Goal: Task Accomplishment & Management: Complete application form

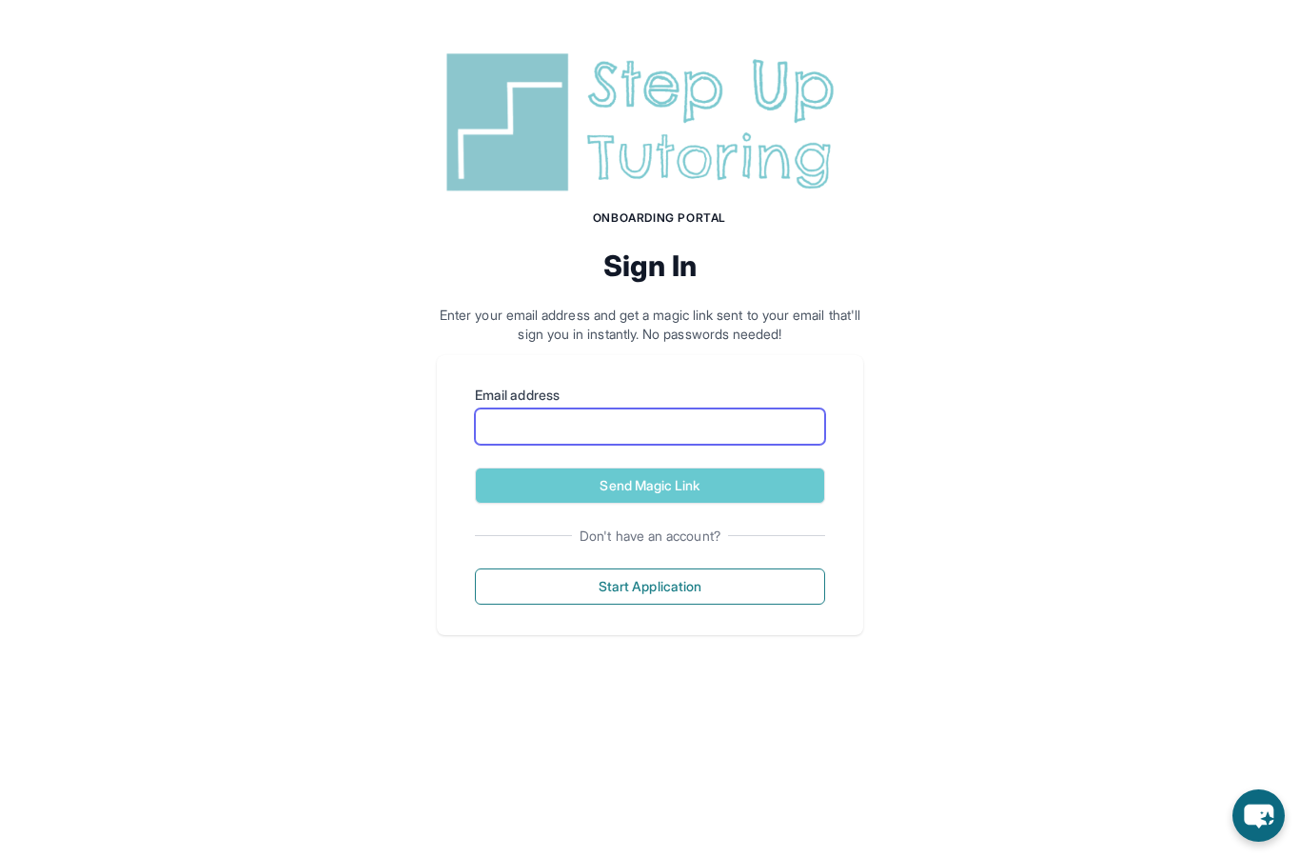
click at [752, 425] on input "Email address" at bounding box center [650, 426] width 350 height 36
type input "**********"
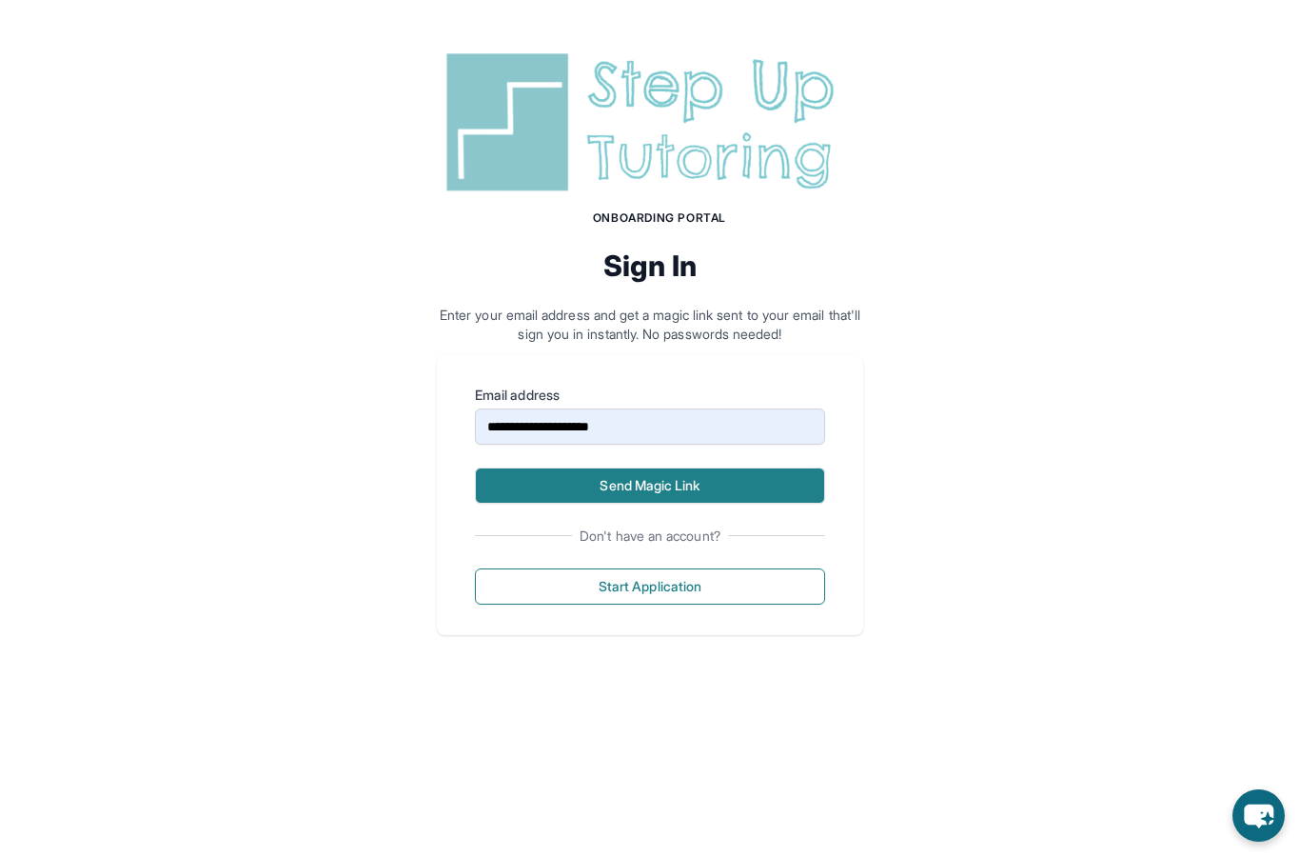
click at [644, 480] on button "Send Magic Link" at bounding box center [650, 485] width 350 height 36
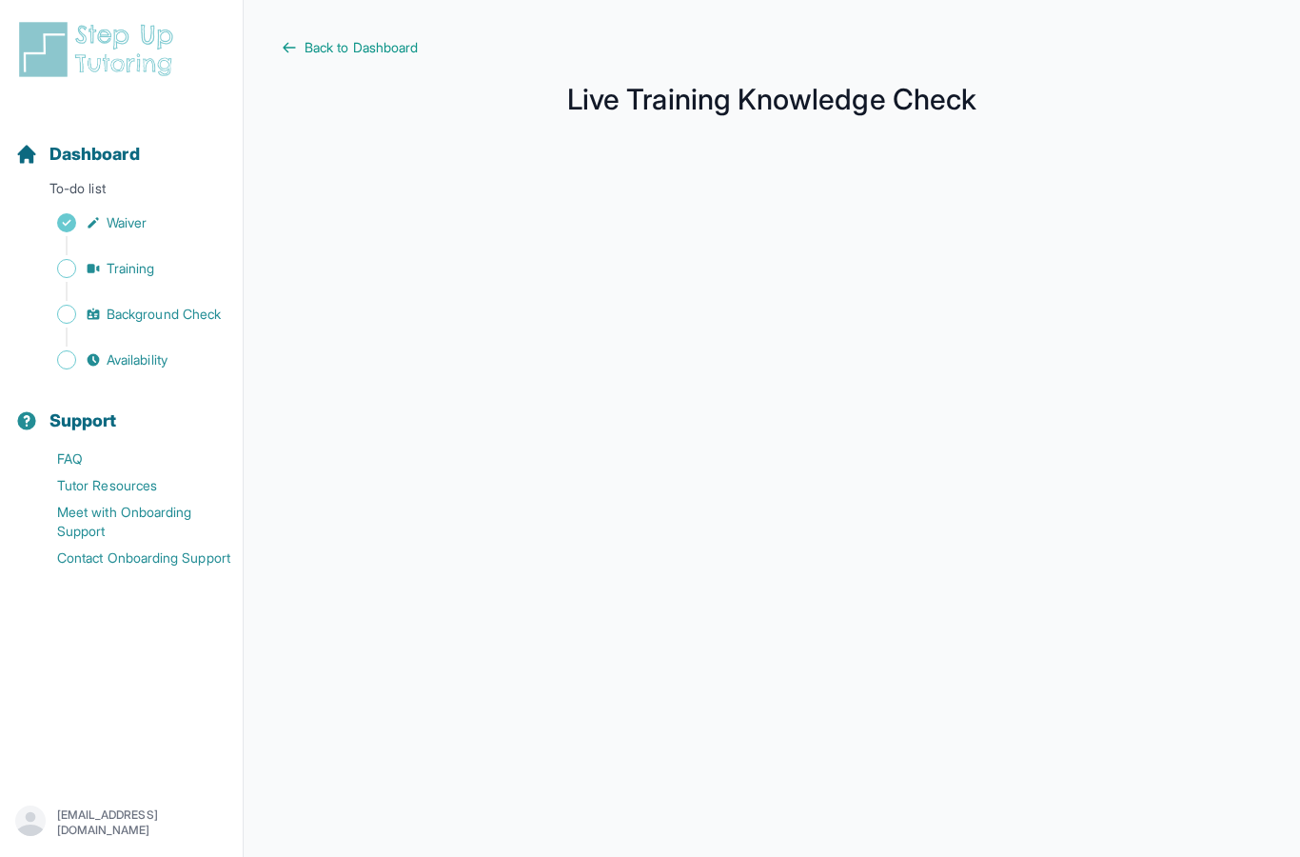
scroll to position [156, 0]
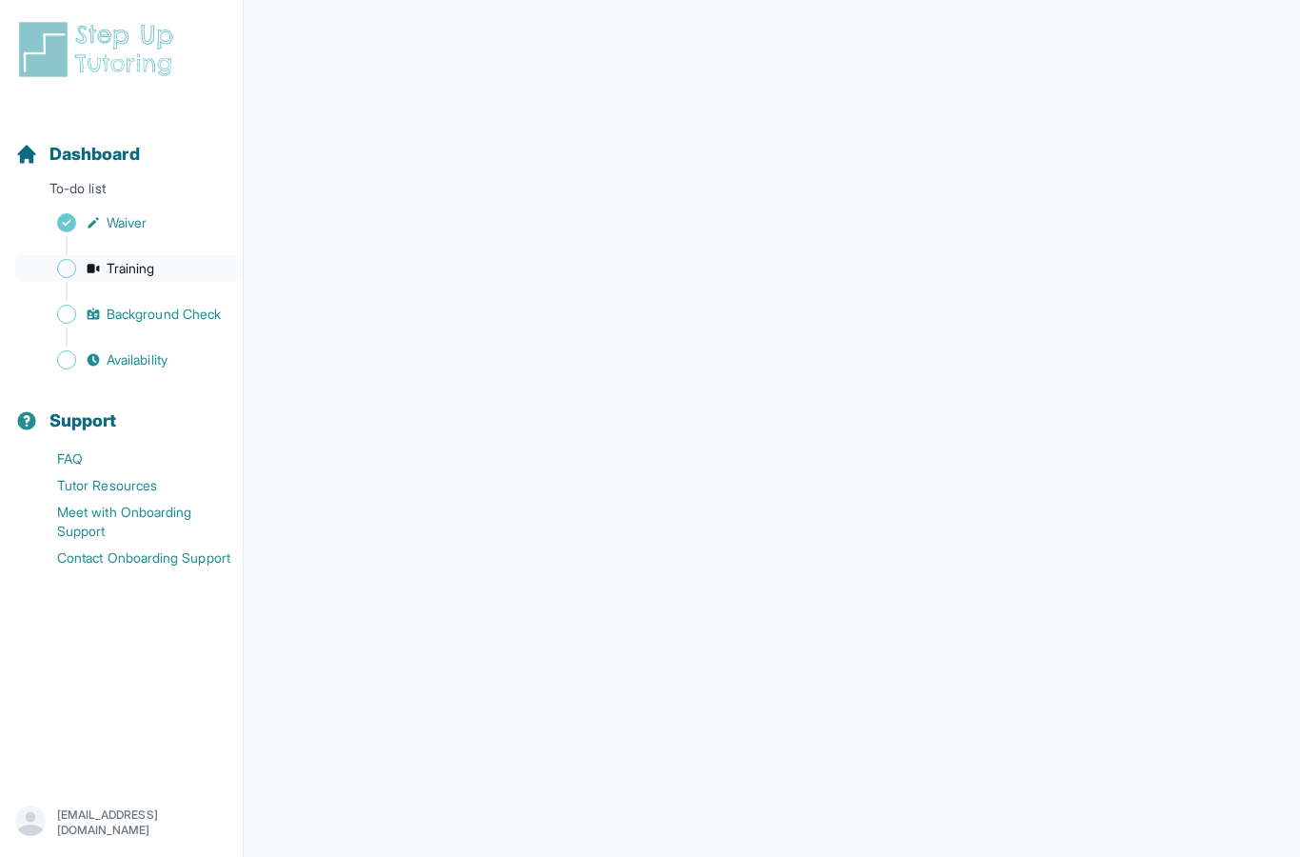
click at [150, 277] on span "Training" at bounding box center [131, 268] width 49 height 19
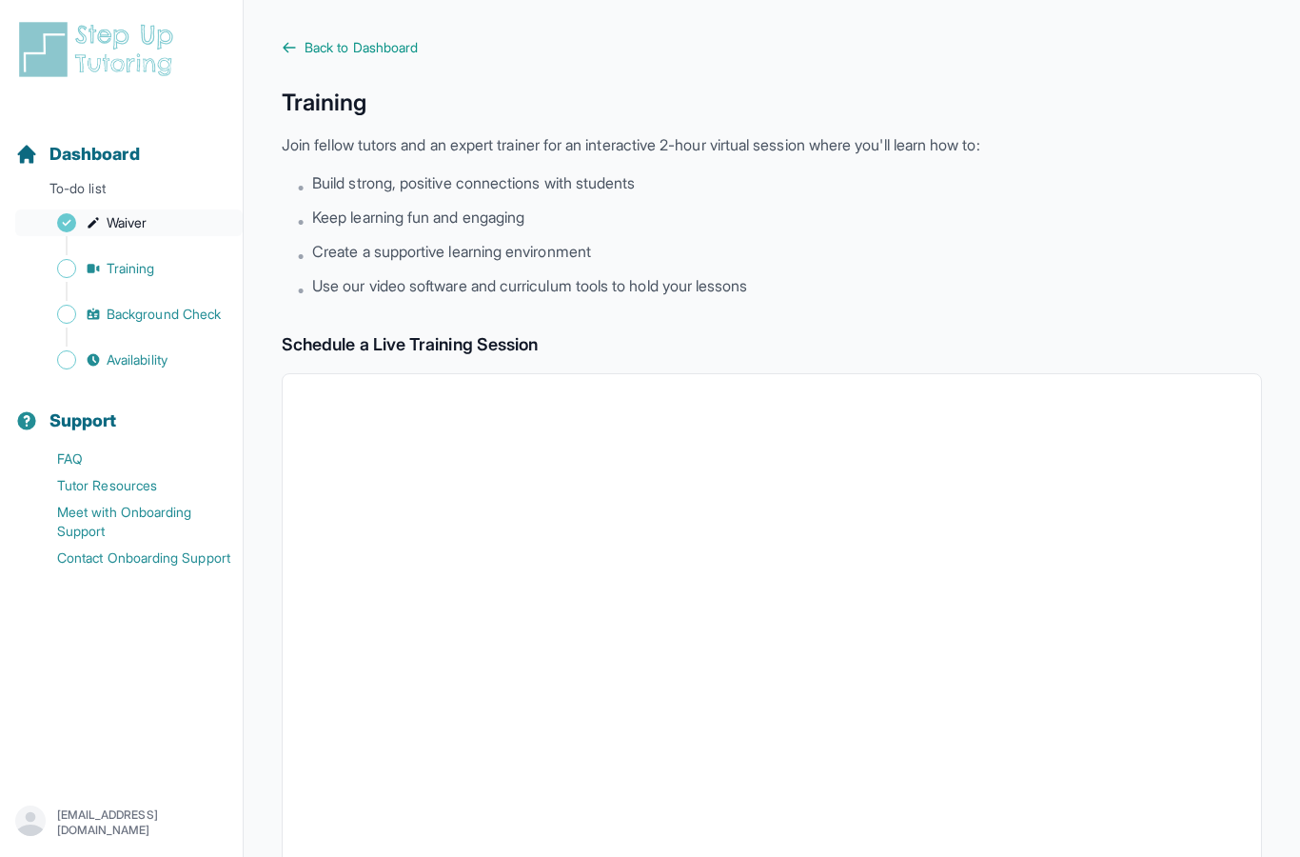
click at [120, 222] on span "Waiver" at bounding box center [127, 222] width 40 height 19
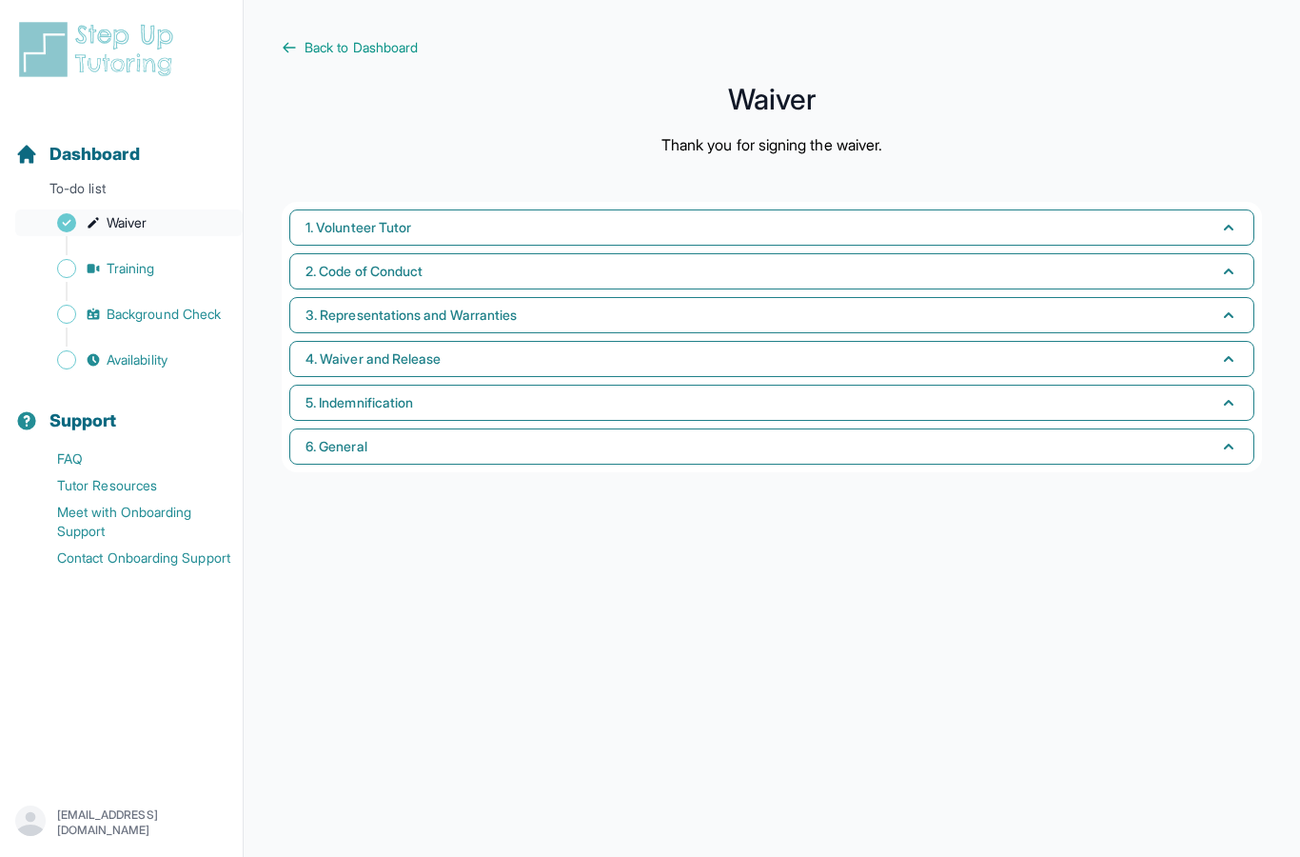
click at [151, 220] on link "Waiver" at bounding box center [128, 222] width 227 height 27
click at [132, 233] on link "Waiver" at bounding box center [128, 222] width 227 height 27
click at [143, 241] on div "Sidebar" at bounding box center [125, 245] width 220 height 19
click at [141, 227] on span "Waiver" at bounding box center [127, 222] width 40 height 19
click at [133, 269] on span "Training" at bounding box center [131, 268] width 49 height 19
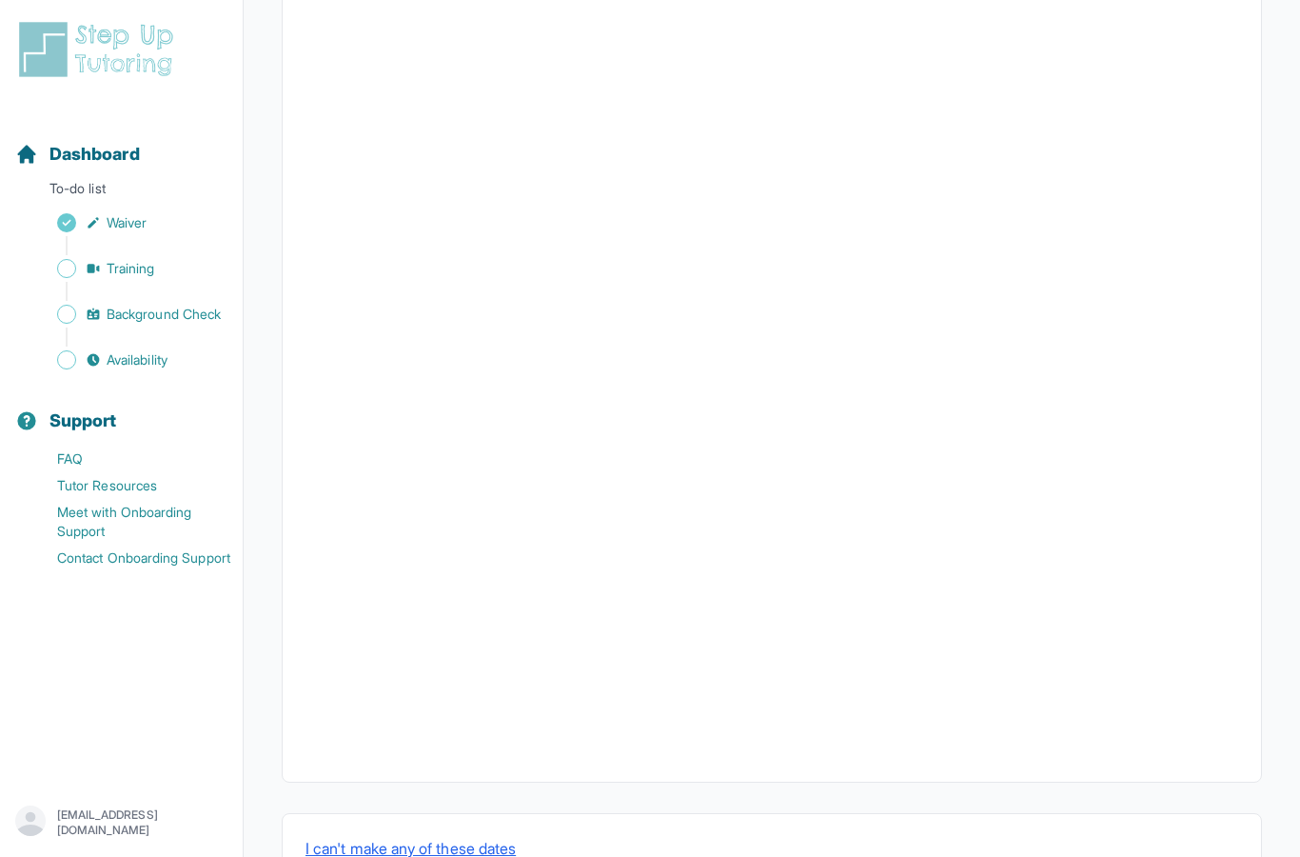
scroll to position [400, 0]
click at [181, 277] on link "Training" at bounding box center [128, 268] width 227 height 27
click at [160, 221] on link "Waiver" at bounding box center [128, 222] width 227 height 27
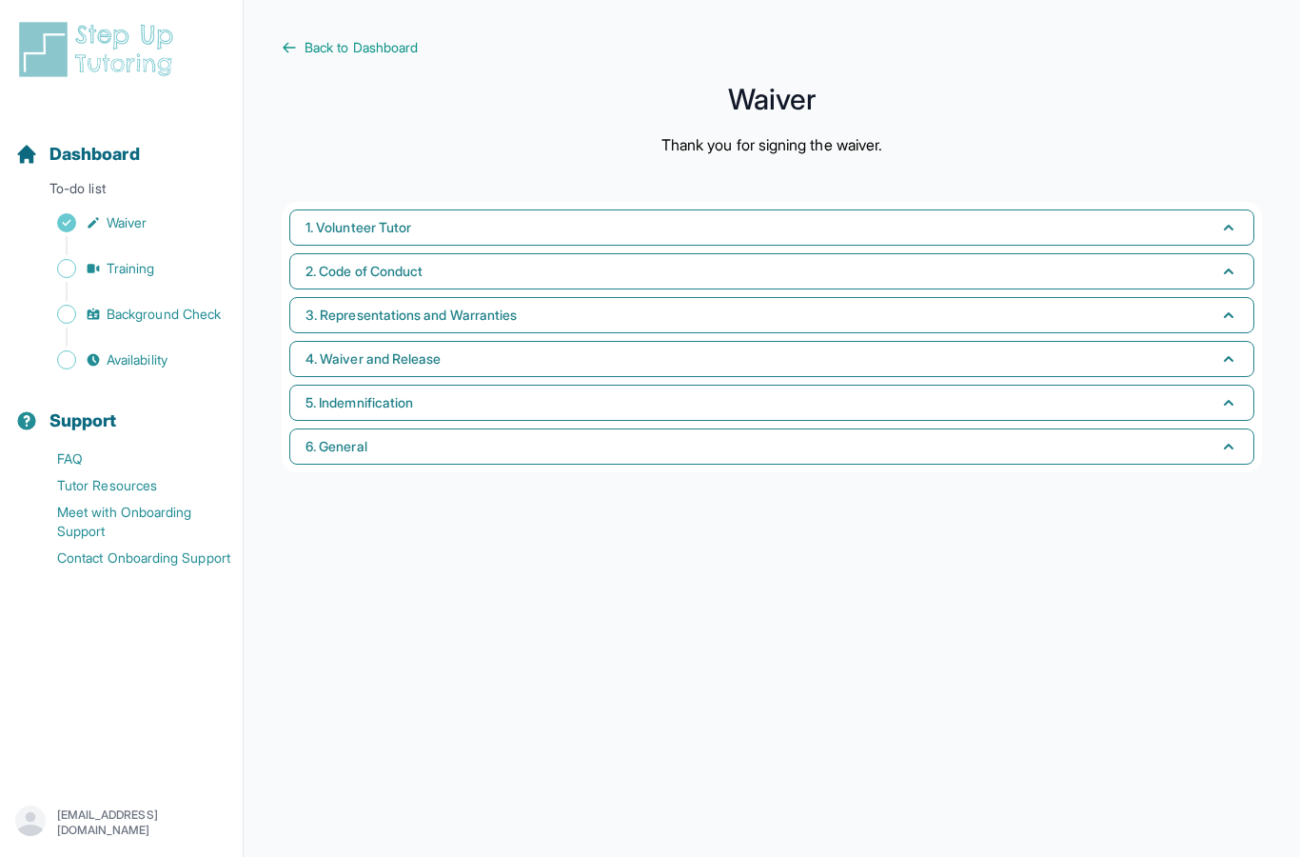
click at [124, 282] on div "Sidebar" at bounding box center [125, 291] width 220 height 19
click at [126, 269] on span "Training" at bounding box center [131, 268] width 49 height 19
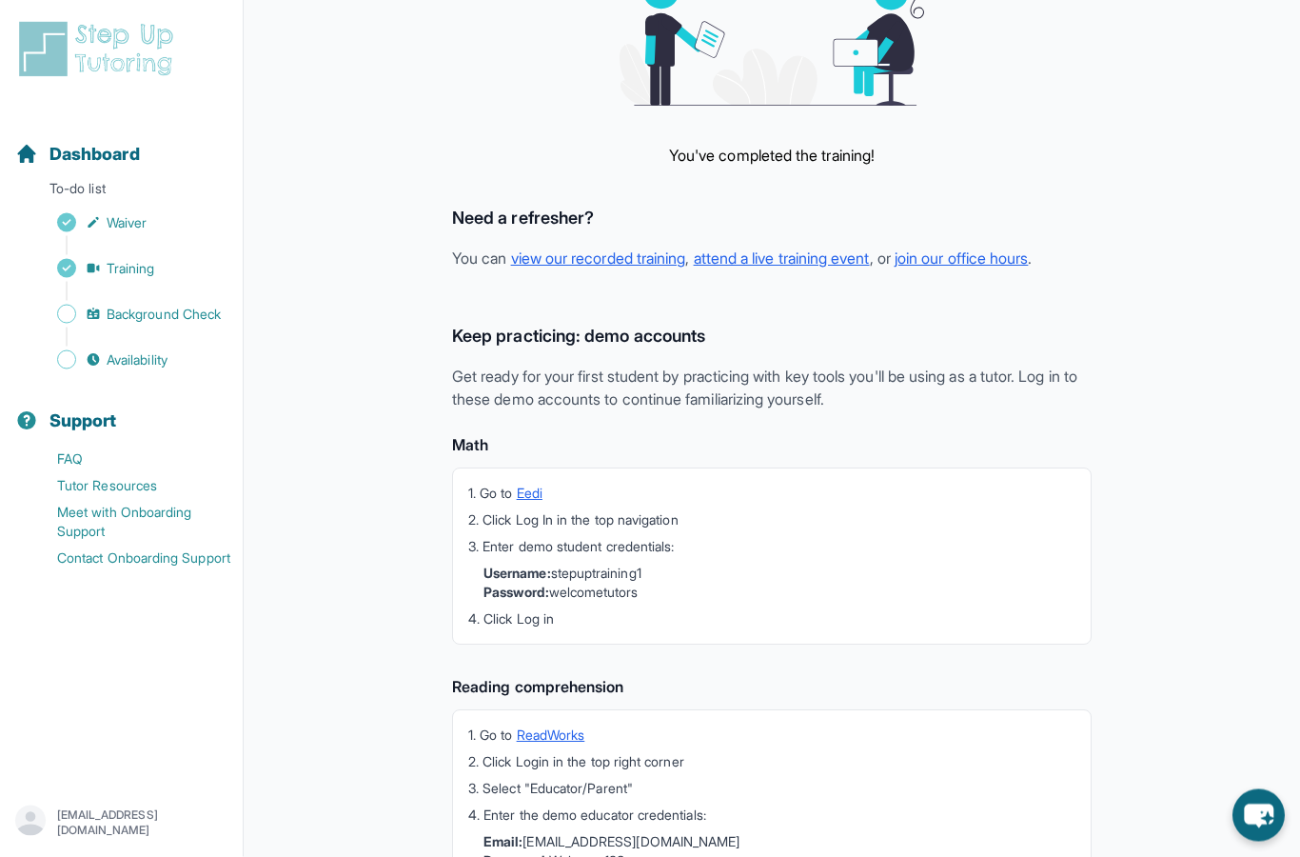
scroll to position [266, 0]
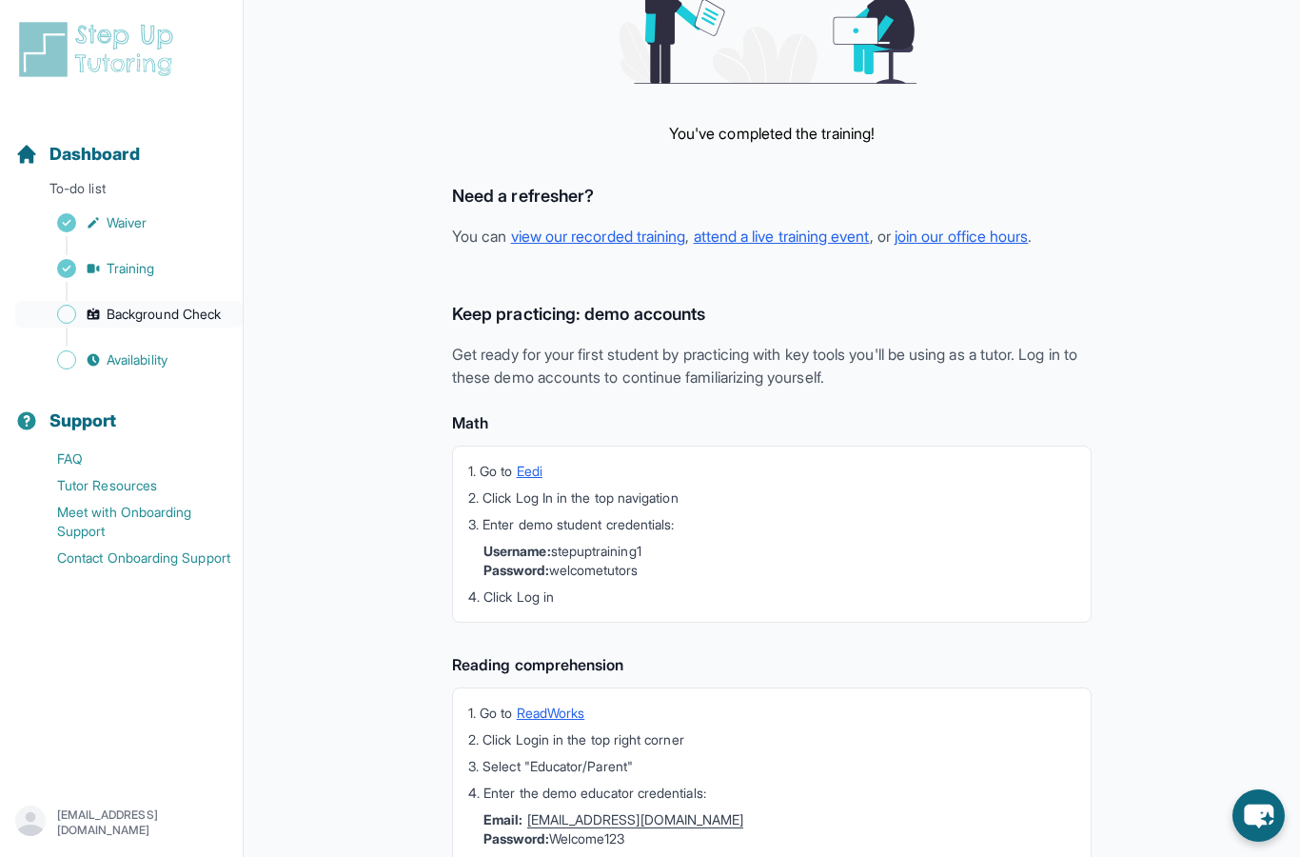
click at [170, 315] on span "Background Check" at bounding box center [164, 314] width 114 height 19
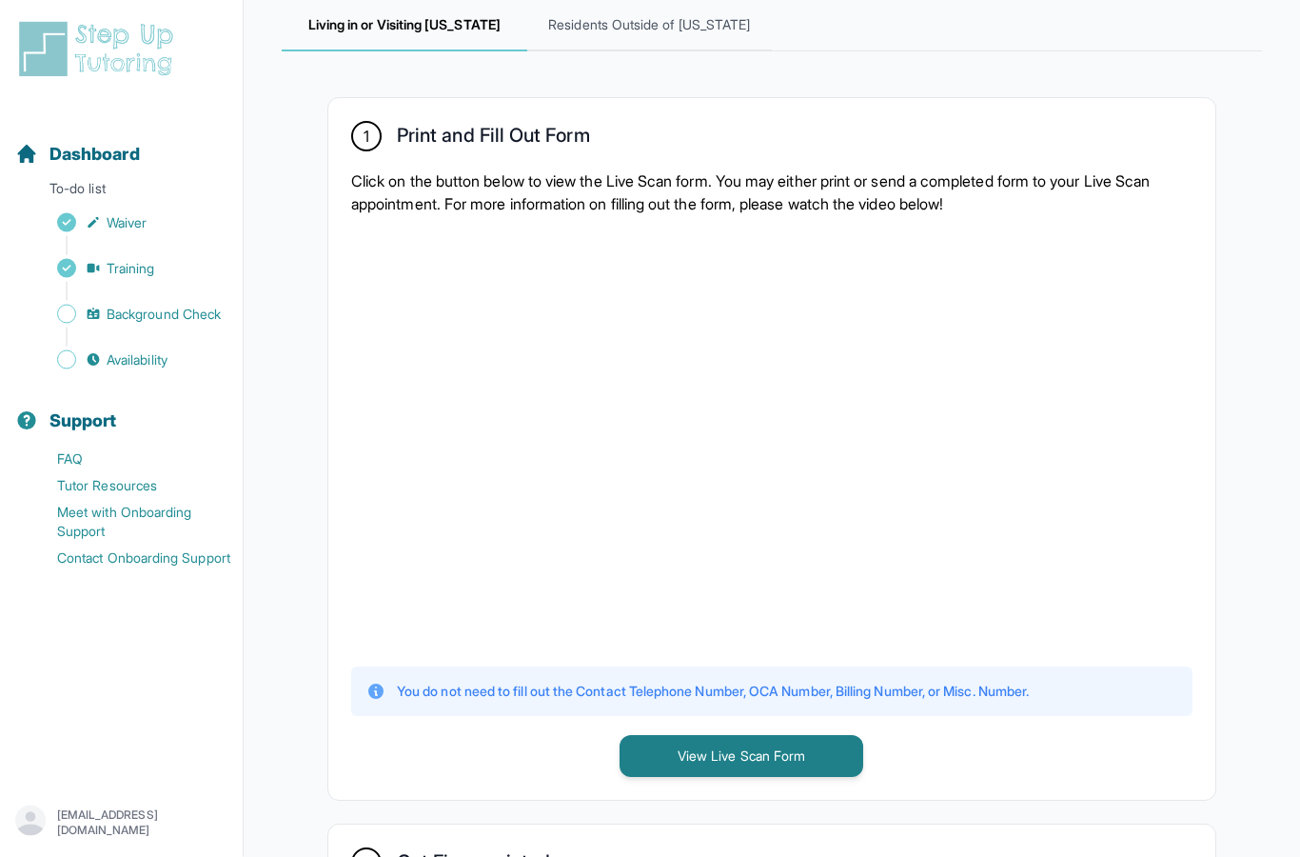
scroll to position [289, 0]
click at [680, 746] on button "View Live Scan Form" at bounding box center [742, 756] width 244 height 42
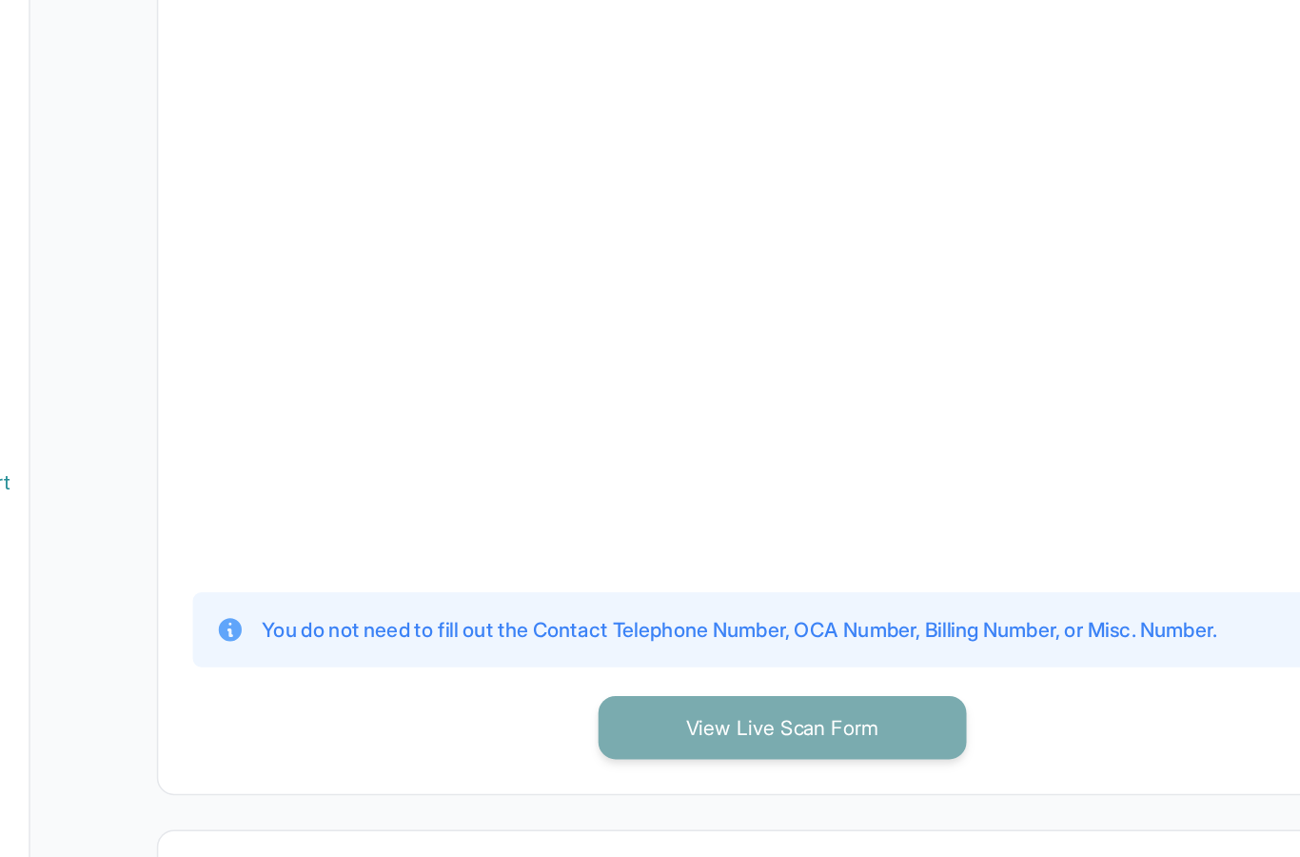
scroll to position [342, 0]
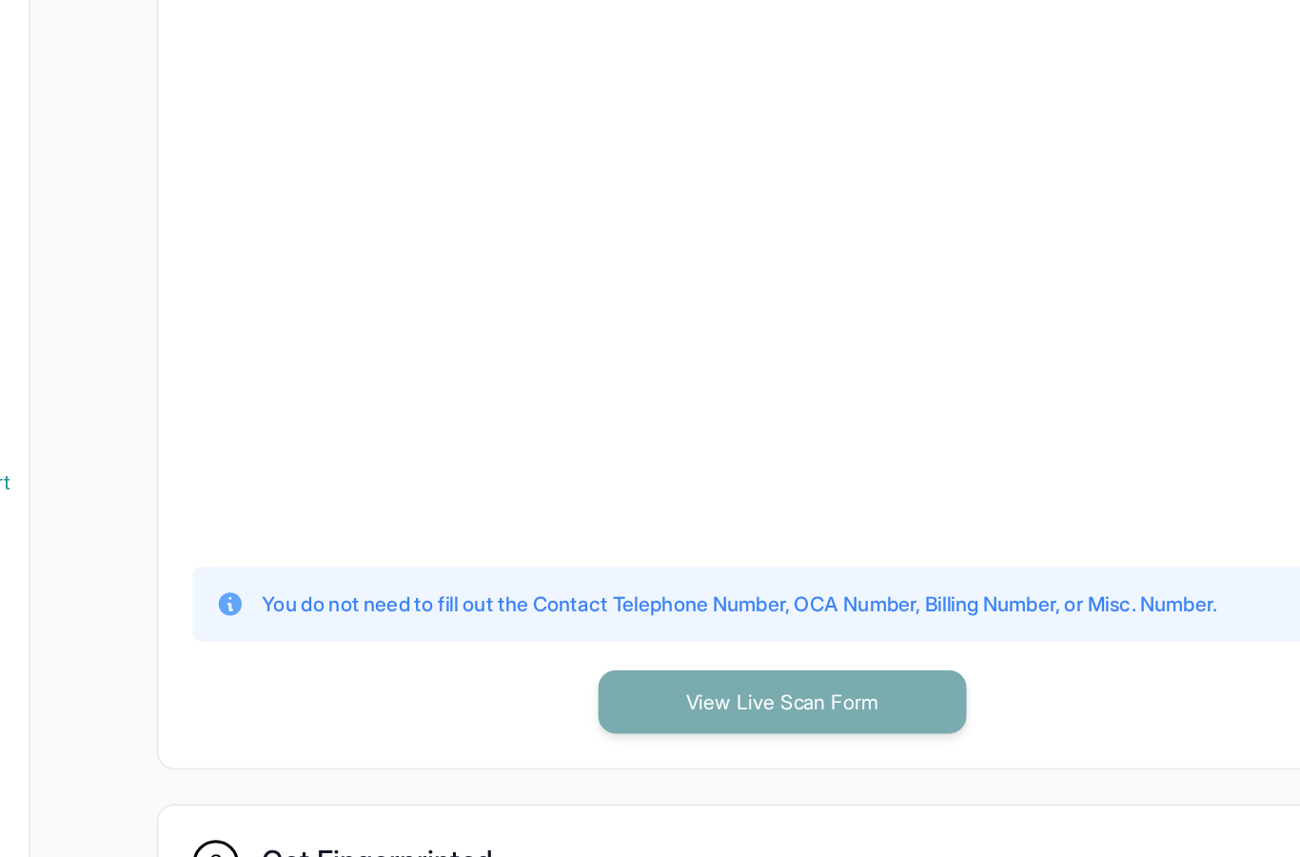
click at [620, 682] on button "View Live Scan Form" at bounding box center [742, 703] width 244 height 42
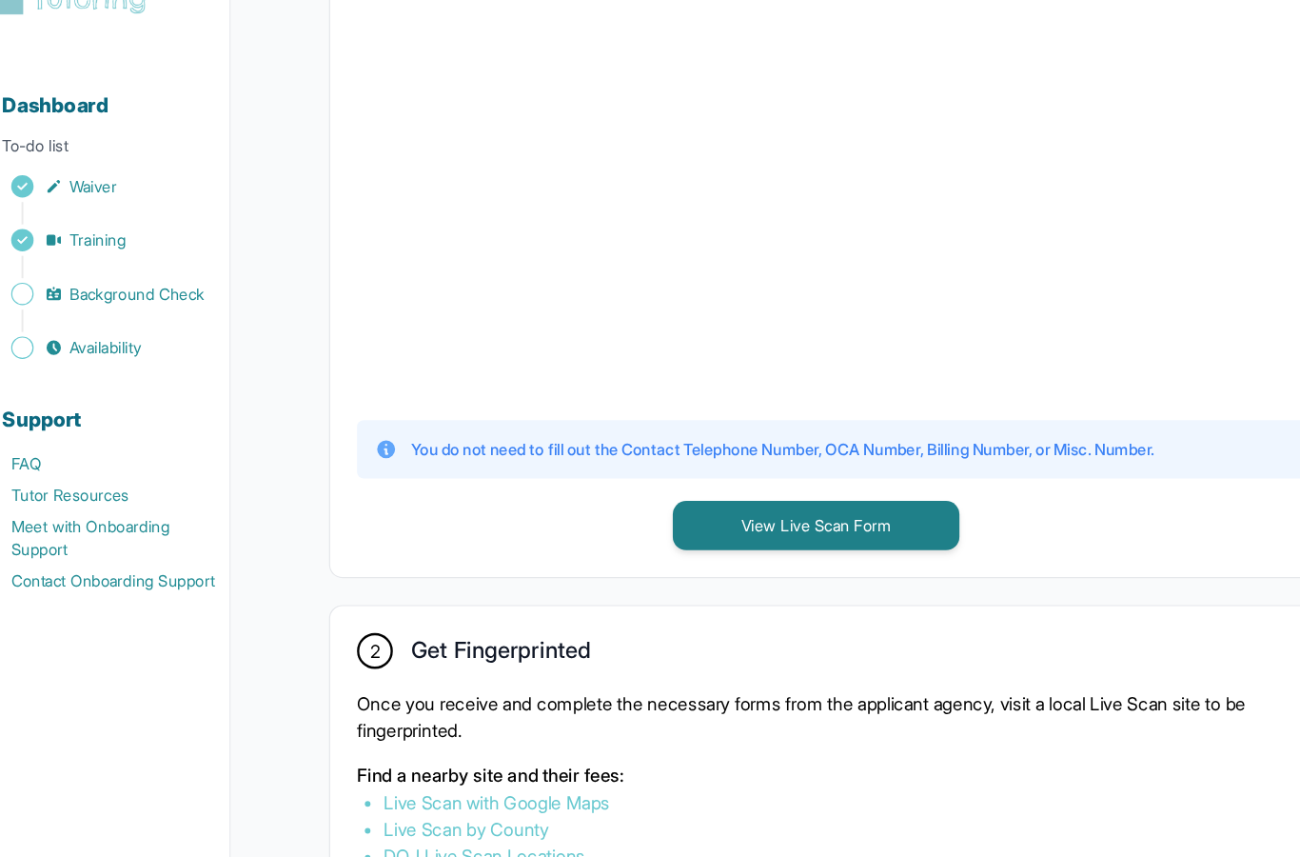
scroll to position [535, 0]
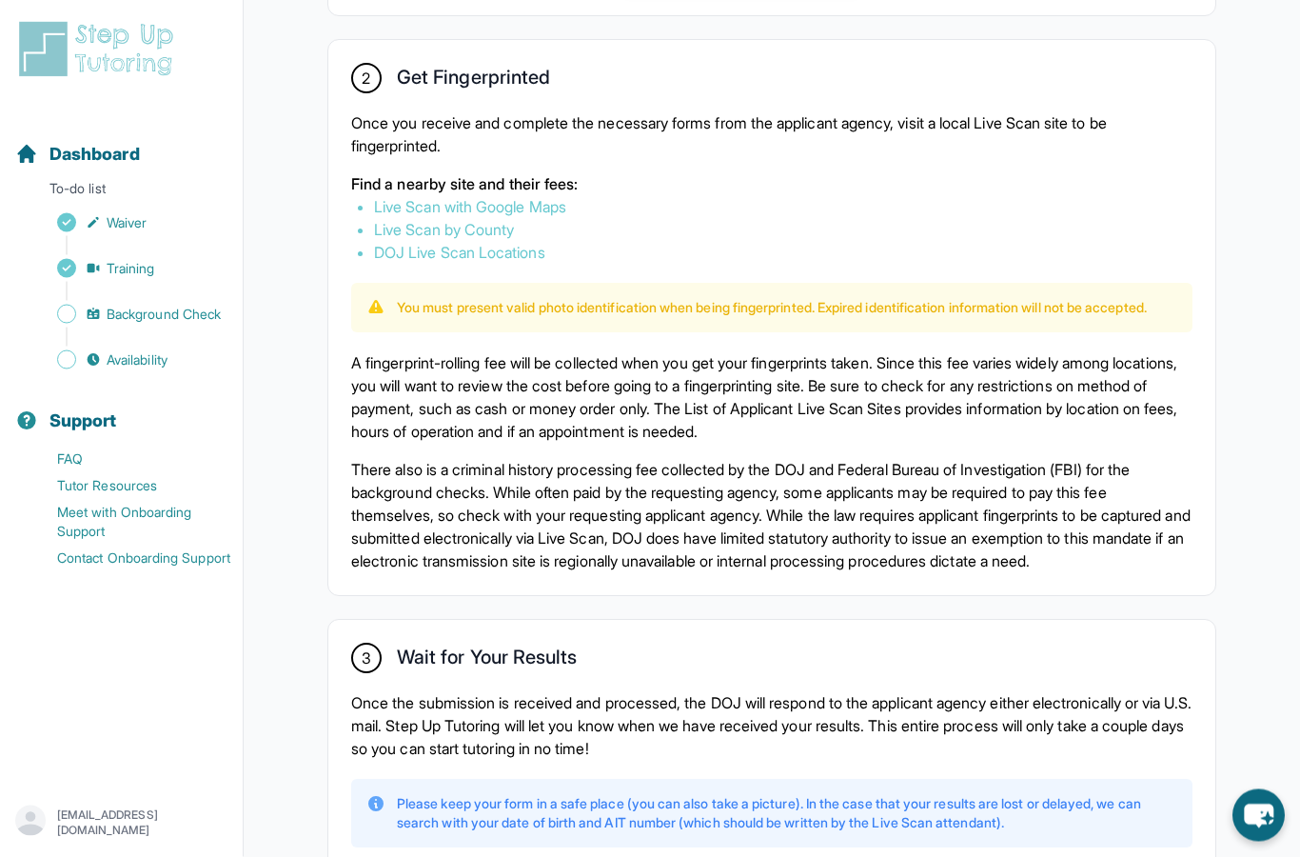
scroll to position [1075, 0]
click at [521, 208] on link "Live Scan with Google Maps" at bounding box center [470, 205] width 192 height 19
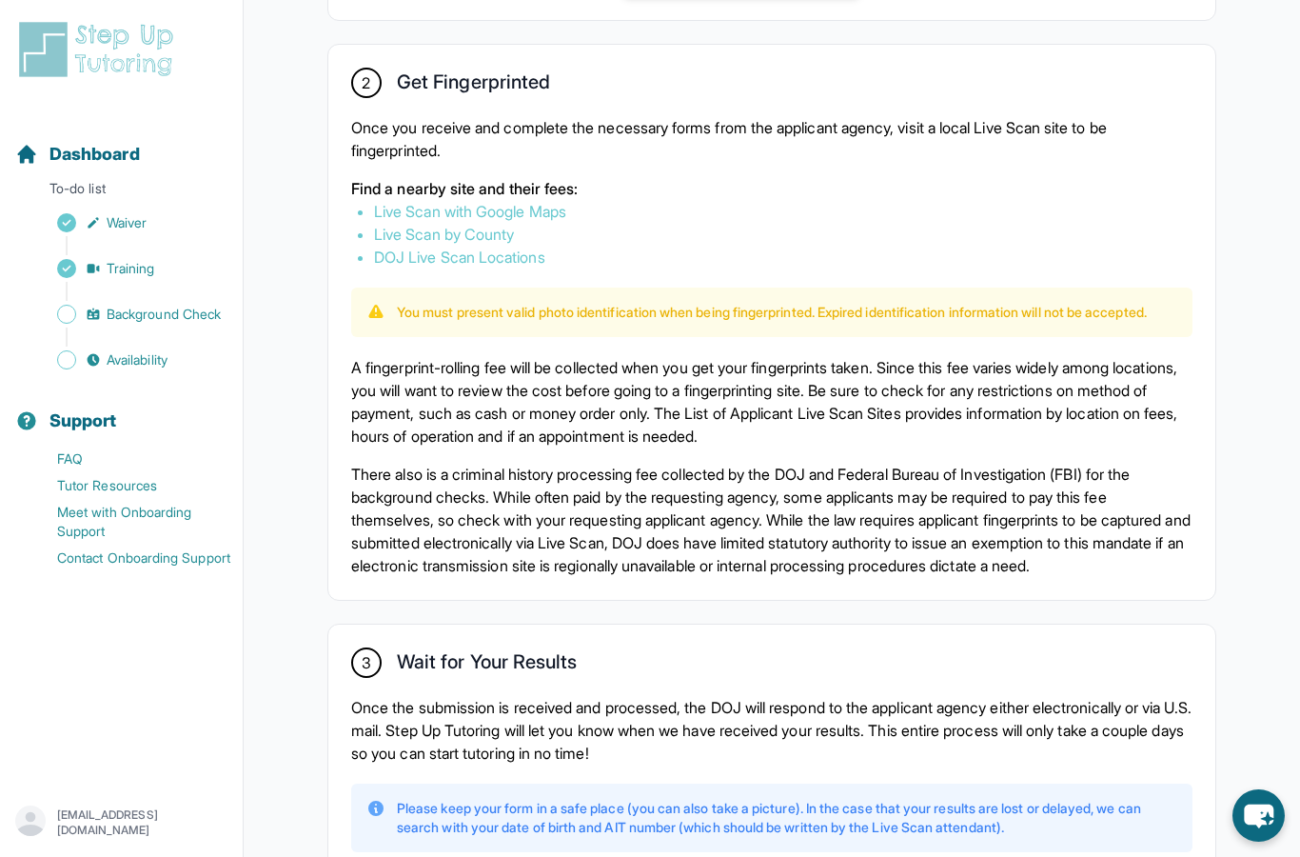
scroll to position [1014, 0]
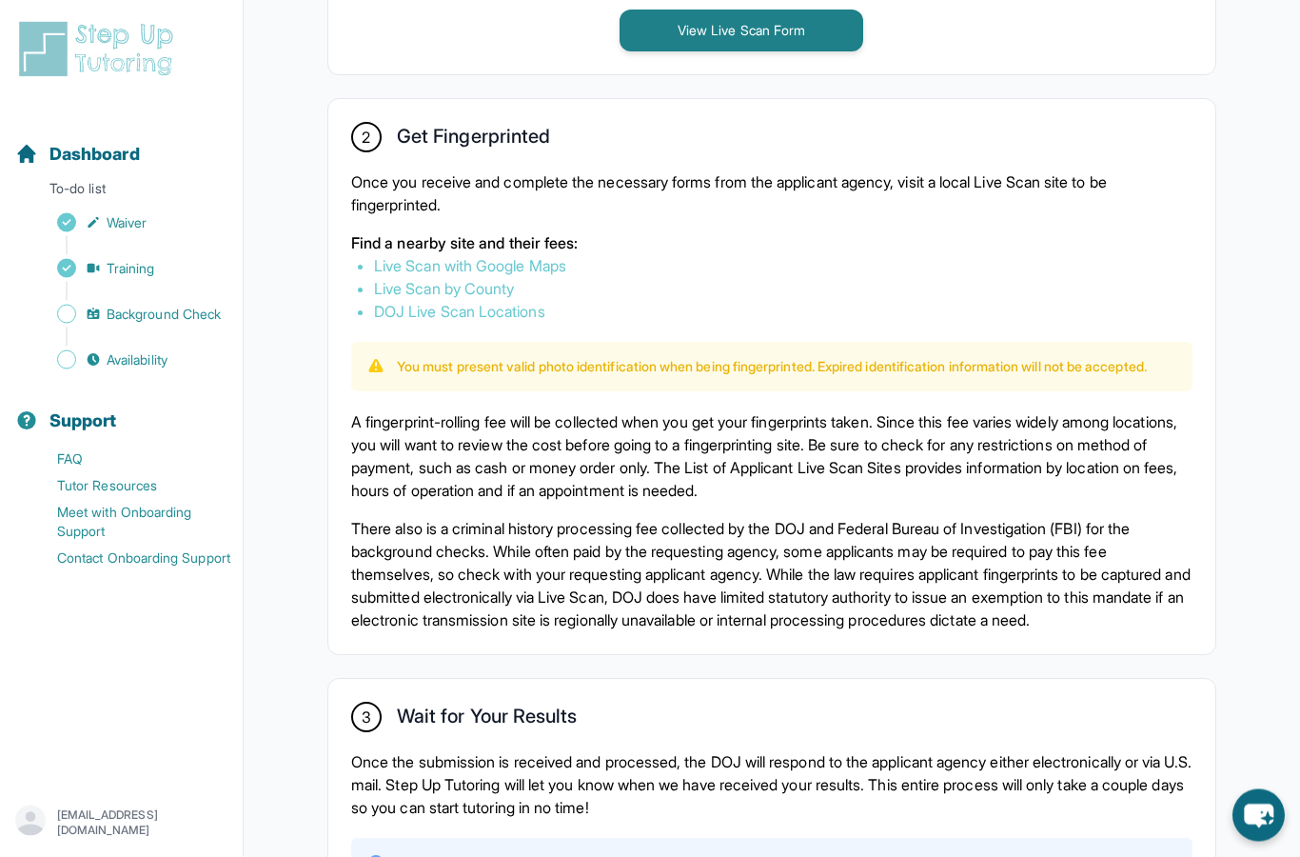
click at [566, 265] on link "Live Scan with Google Maps" at bounding box center [470, 266] width 192 height 19
